Goal: Transaction & Acquisition: Purchase product/service

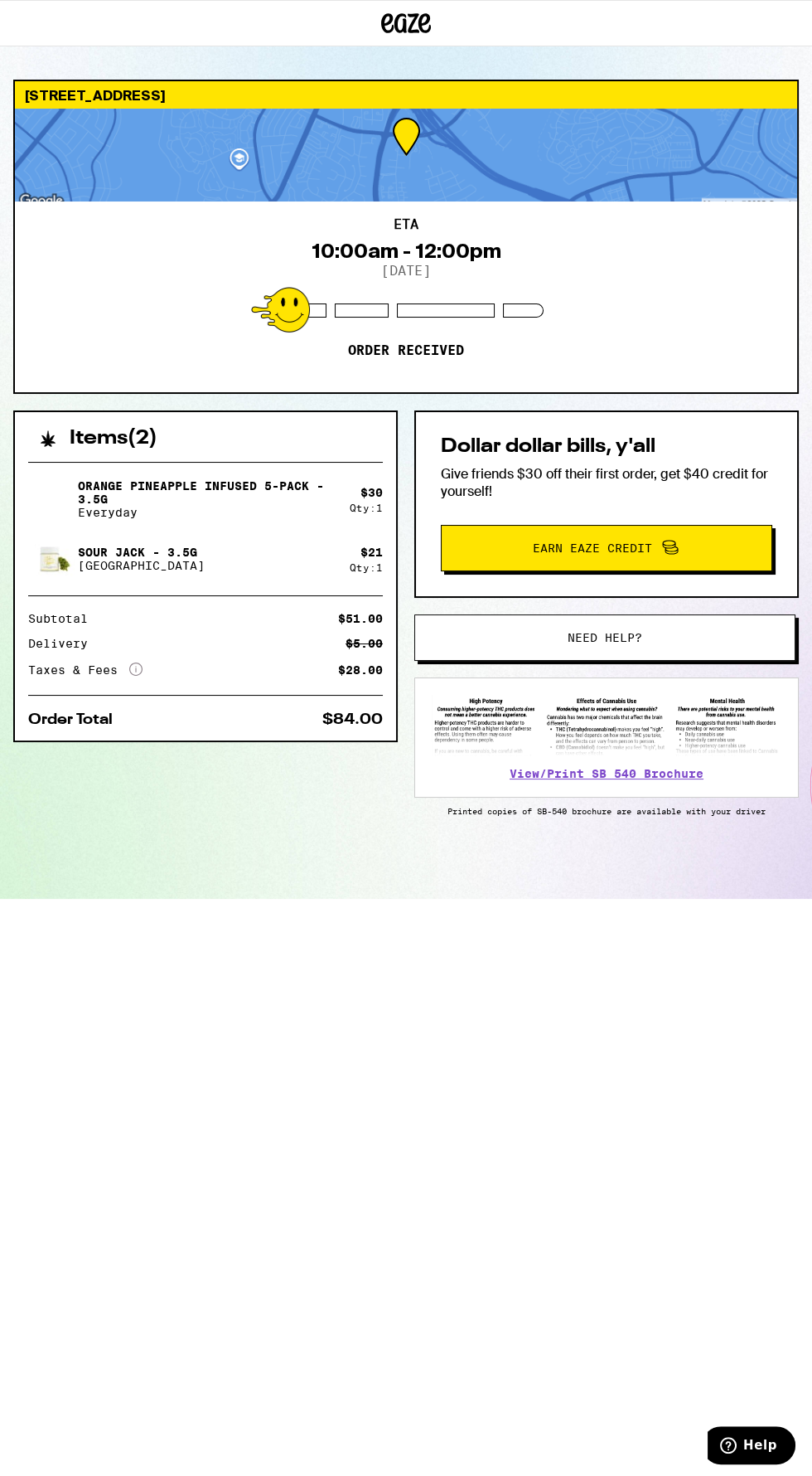
click at [674, 625] on button "Need help?" at bounding box center [604, 638] width 381 height 47
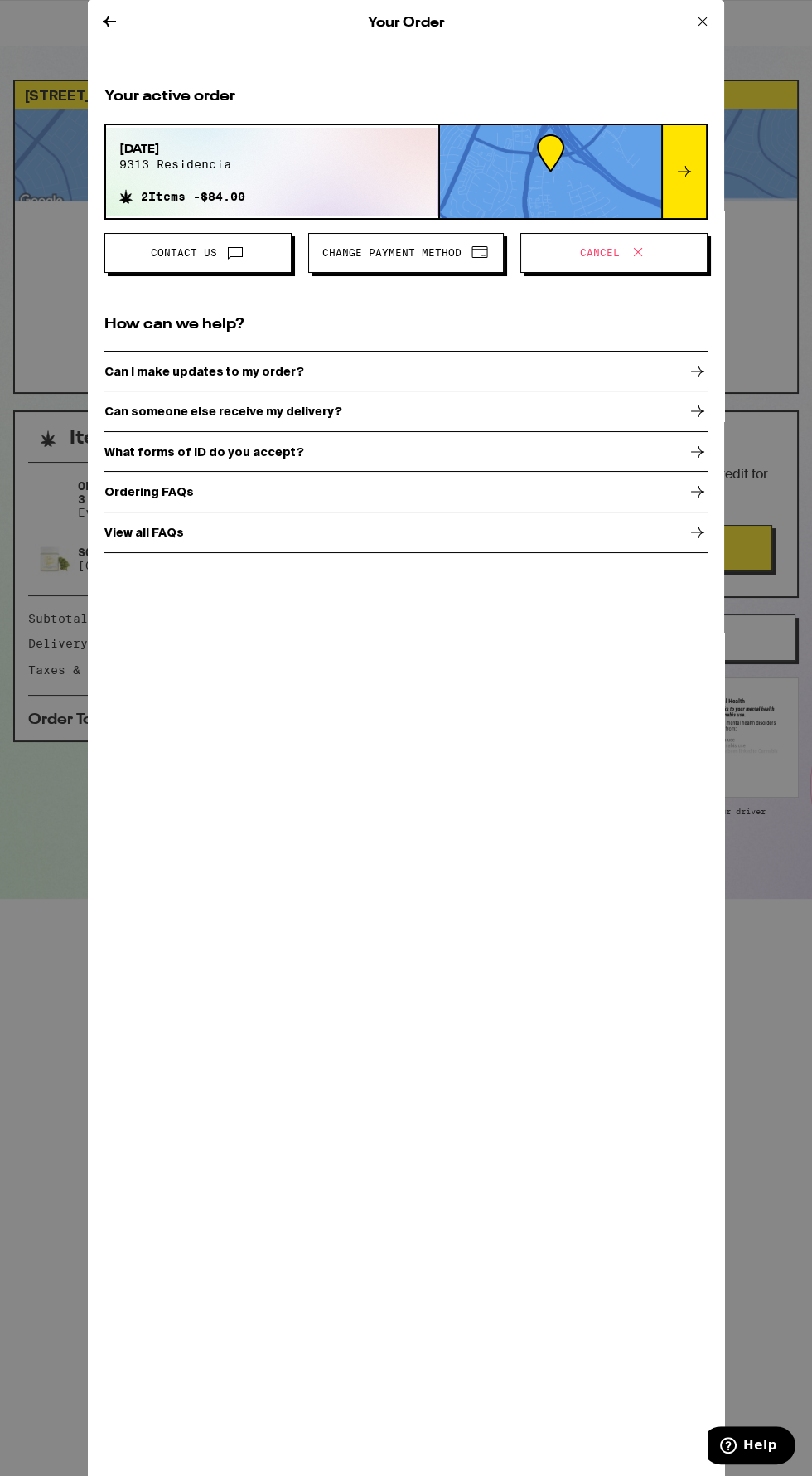
click at [680, 376] on div "Can I make updates to my order?" at bounding box center [406, 371] width 603 height 41
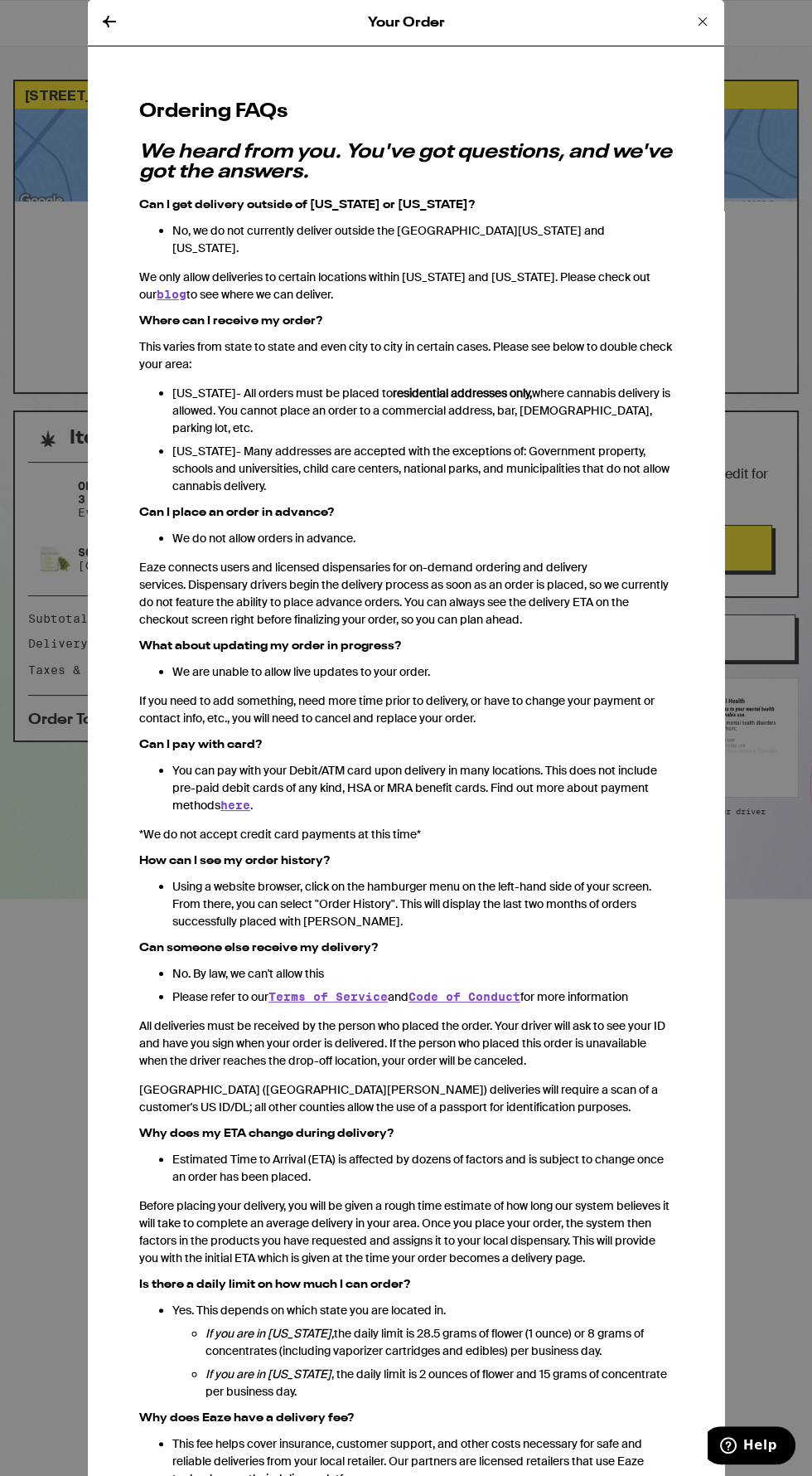
click at [107, 21] on icon at bounding box center [109, 22] width 13 height 12
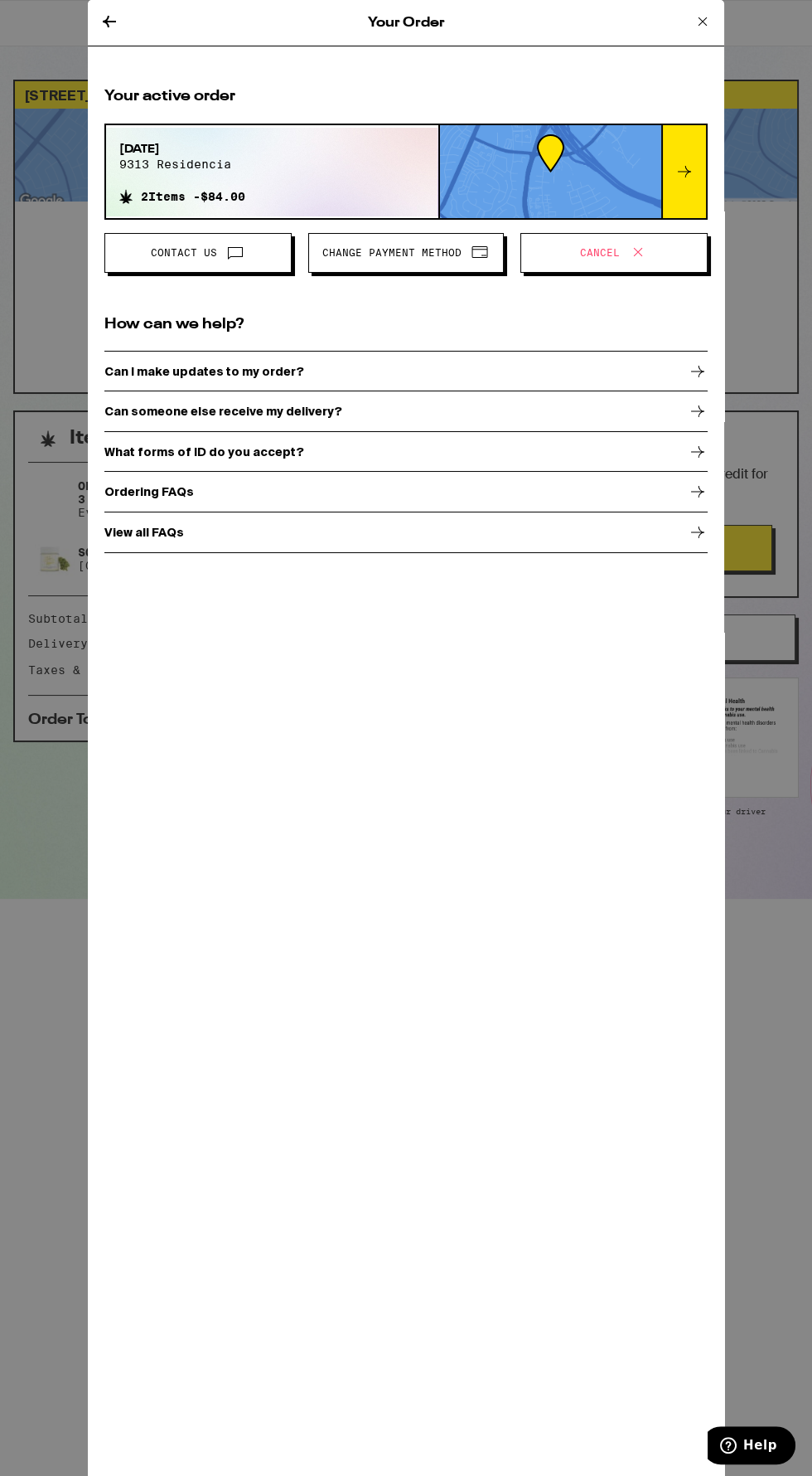
click at [651, 249] on span "Cancel" at bounding box center [614, 253] width 160 height 22
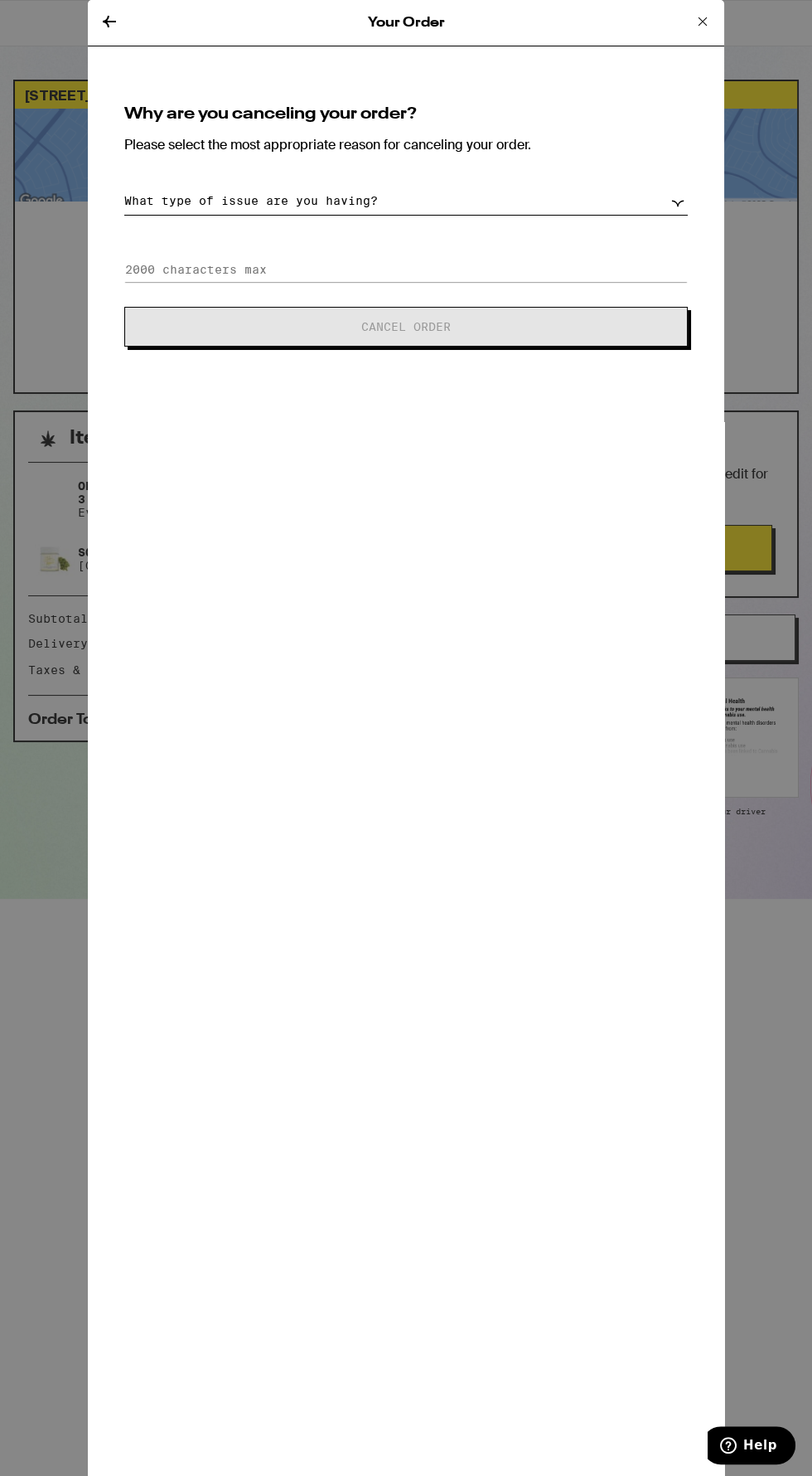
click at [672, 201] on select "What type of issue are you having? Order taking too long Order arriving too soo…" at bounding box center [406, 201] width 564 height 29
select select "long-eta"
click at [125, 187] on select "What type of issue are you having? Order taking too long Order arriving too soo…" at bounding box center [406, 201] width 564 height 29
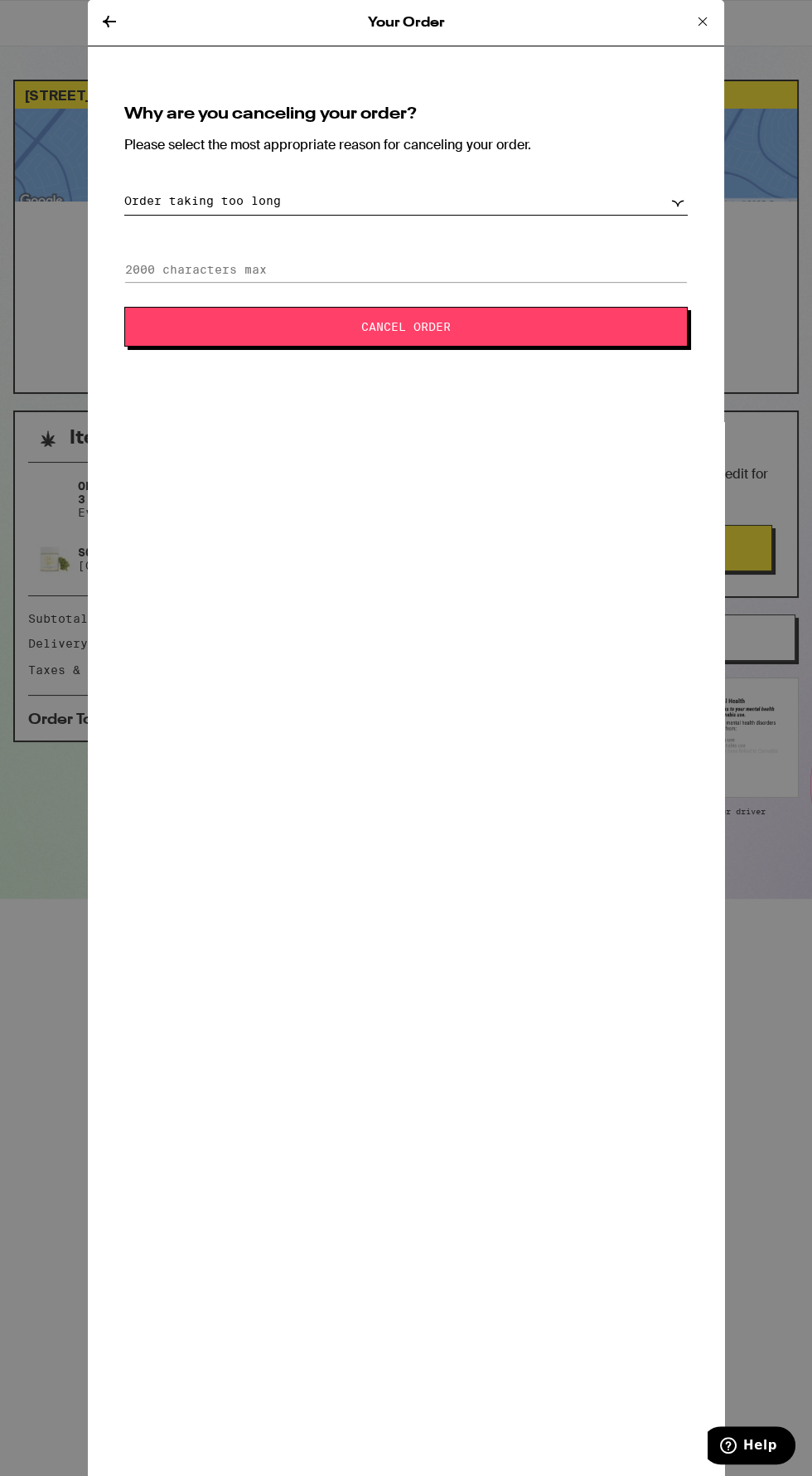
click at [586, 321] on span "Cancel Order" at bounding box center [406, 326] width 429 height 12
